Goal: Task Accomplishment & Management: Manage account settings

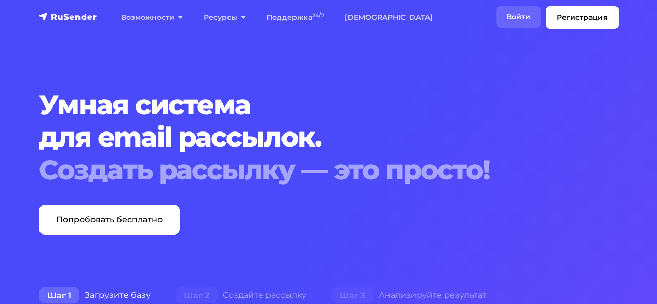
click at [519, 7] on link "Войти" at bounding box center [518, 16] width 45 height 21
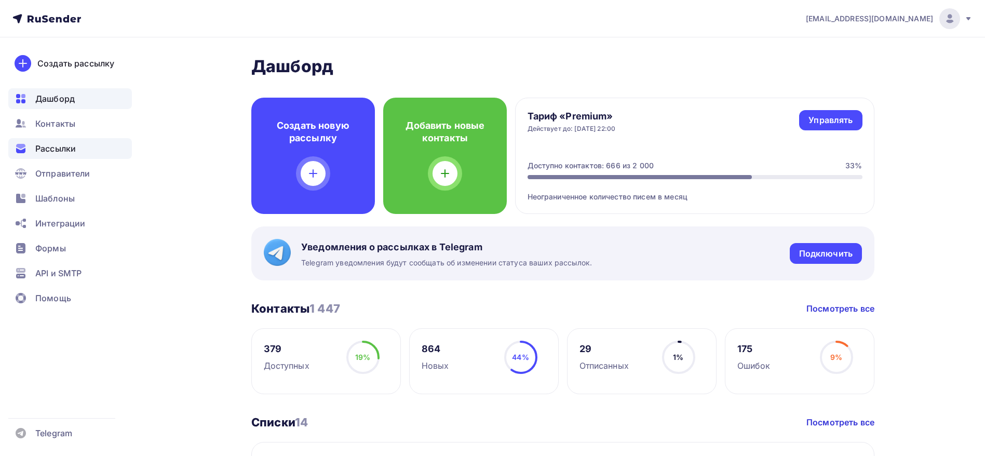
click at [79, 142] on div "Рассылки" at bounding box center [70, 148] width 124 height 21
click at [82, 178] on span "Отправители" at bounding box center [62, 173] width 55 height 12
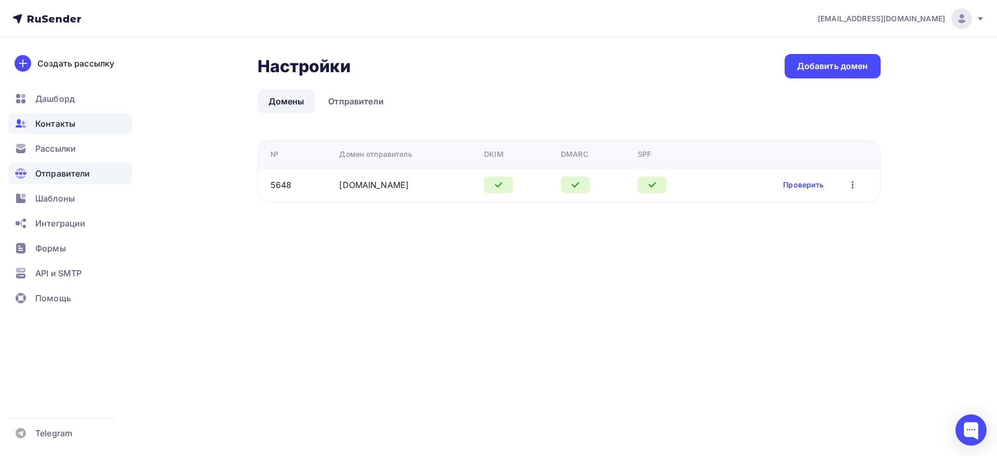
click at [92, 124] on div "Контакты" at bounding box center [70, 123] width 124 height 21
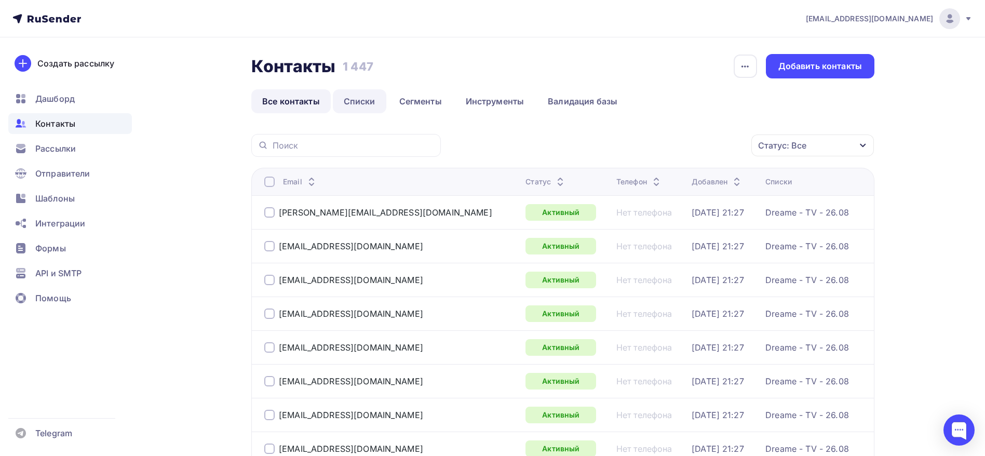
click at [365, 98] on link "Списки" at bounding box center [359, 101] width 53 height 24
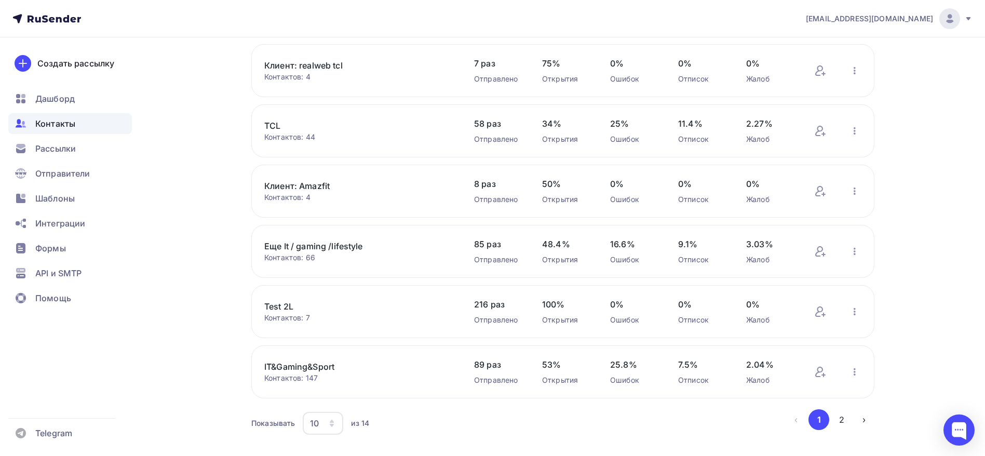
scroll to position [358, 0]
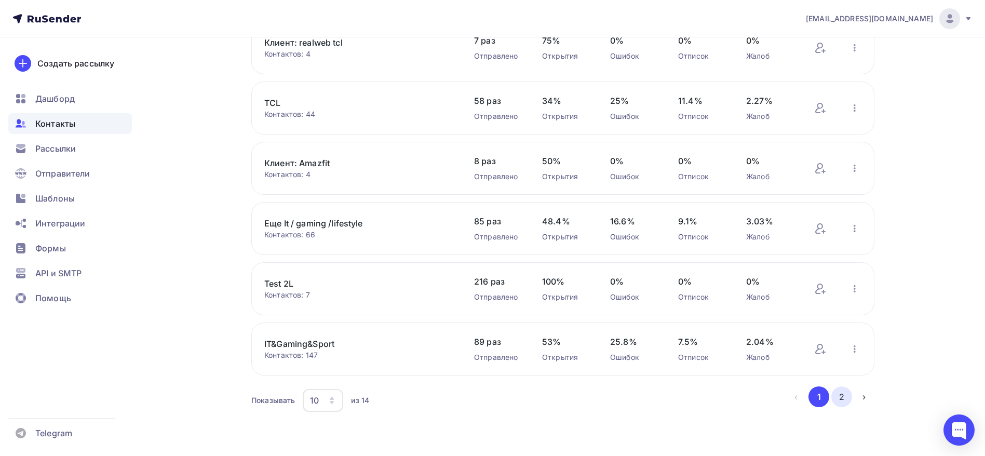
click at [842, 391] on button "2" at bounding box center [841, 396] width 21 height 21
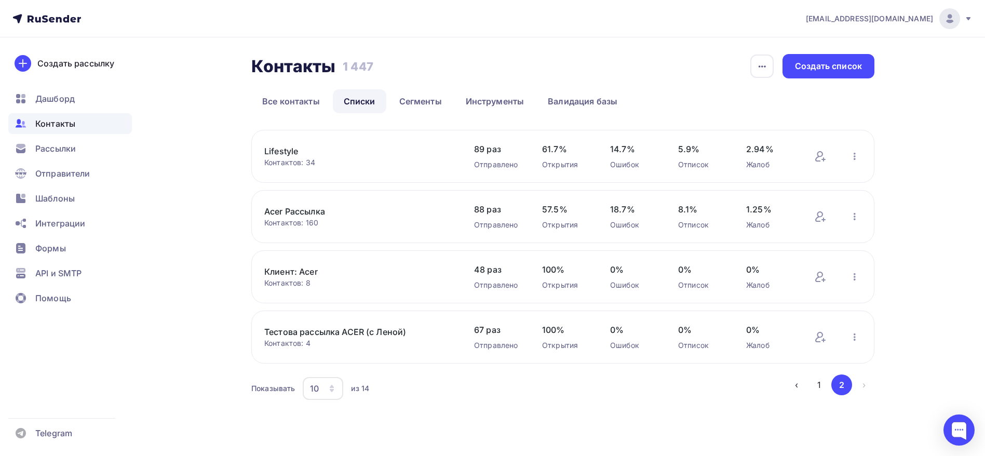
scroll to position [0, 0]
click at [823, 390] on button "1" at bounding box center [825, 384] width 21 height 21
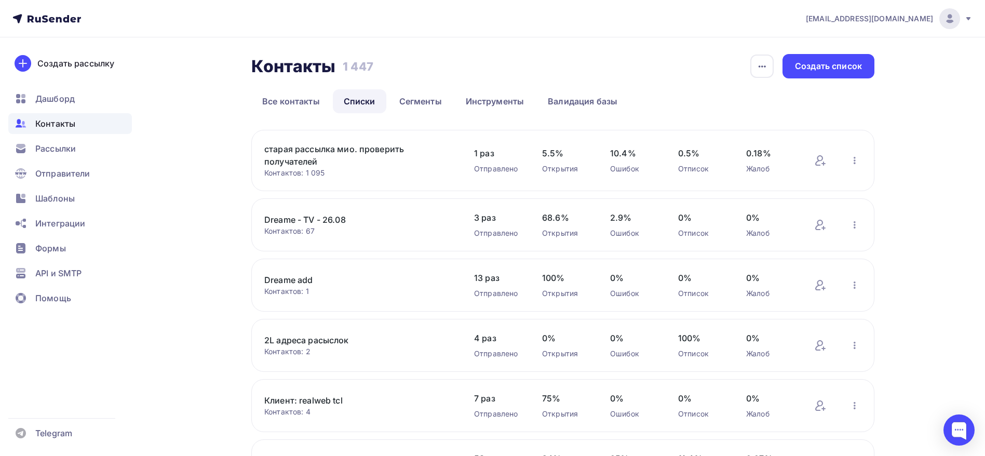
click at [297, 350] on div "Контактов: 2" at bounding box center [358, 351] width 189 height 10
click at [300, 344] on link "2L адреса расыслок" at bounding box center [352, 340] width 177 height 12
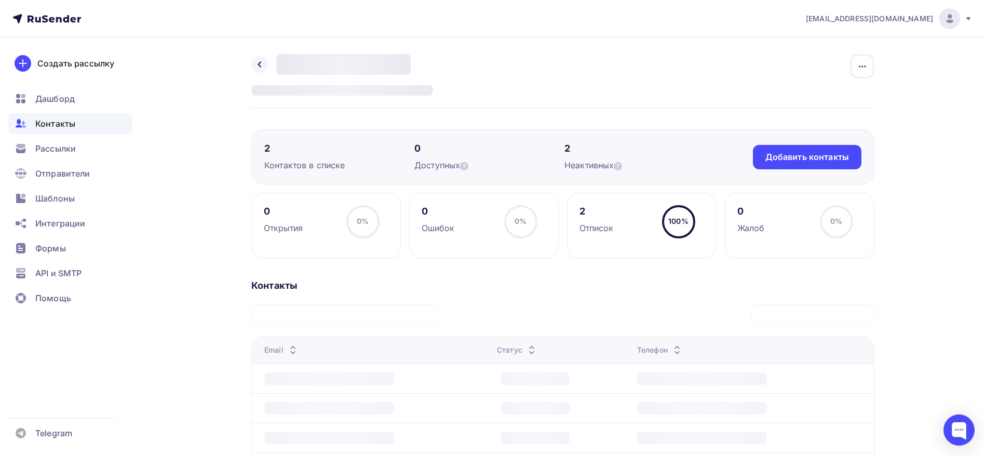
click at [924, 174] on div "mo@2l-pr.ru Аккаунт Тарифы Выйти Создать рассылку Дашборд Контакты Рассылки Отп…" at bounding box center [492, 363] width 985 height 727
click at [622, 166] on icon at bounding box center [618, 166] width 8 height 8
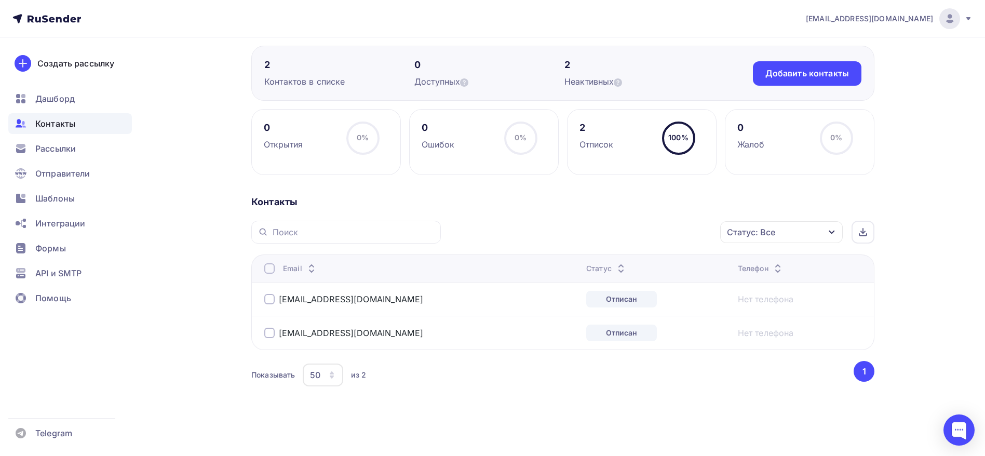
scroll to position [84, 0]
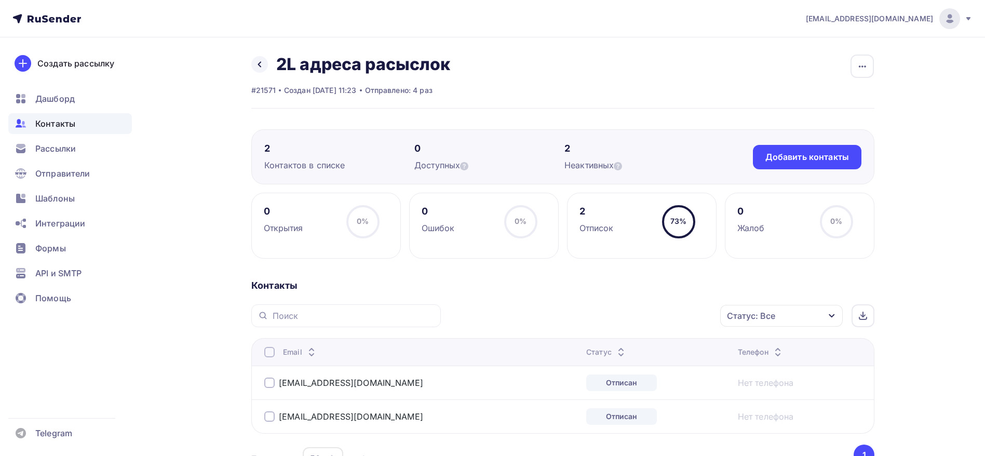
scroll to position [84, 0]
